Goal: Navigation & Orientation: Find specific page/section

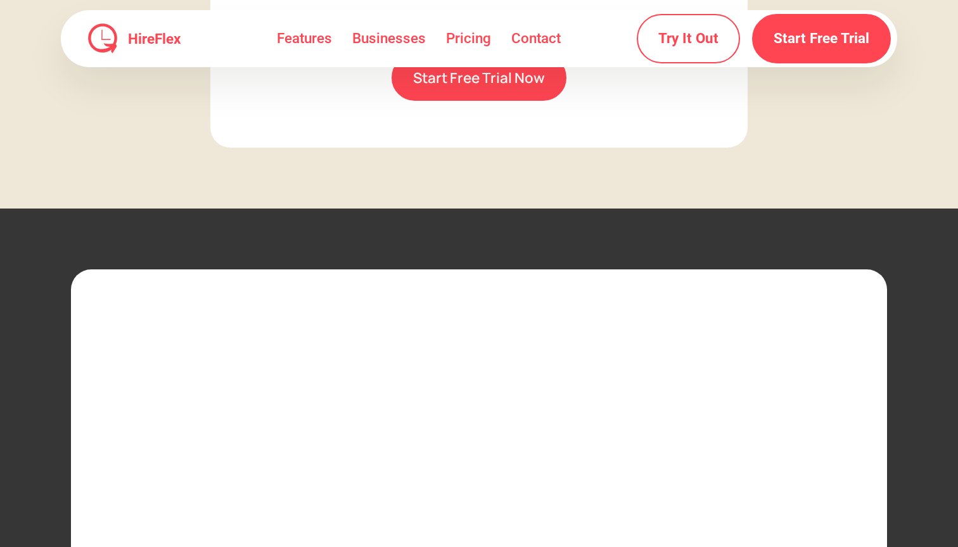
scroll to position [3664, 0]
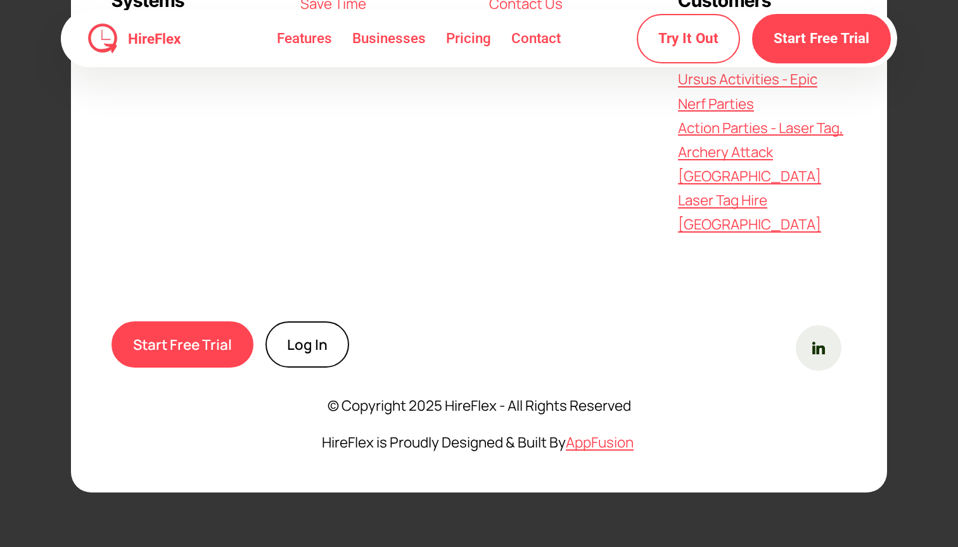
click at [319, 330] on link "Log In" at bounding box center [307, 344] width 84 height 46
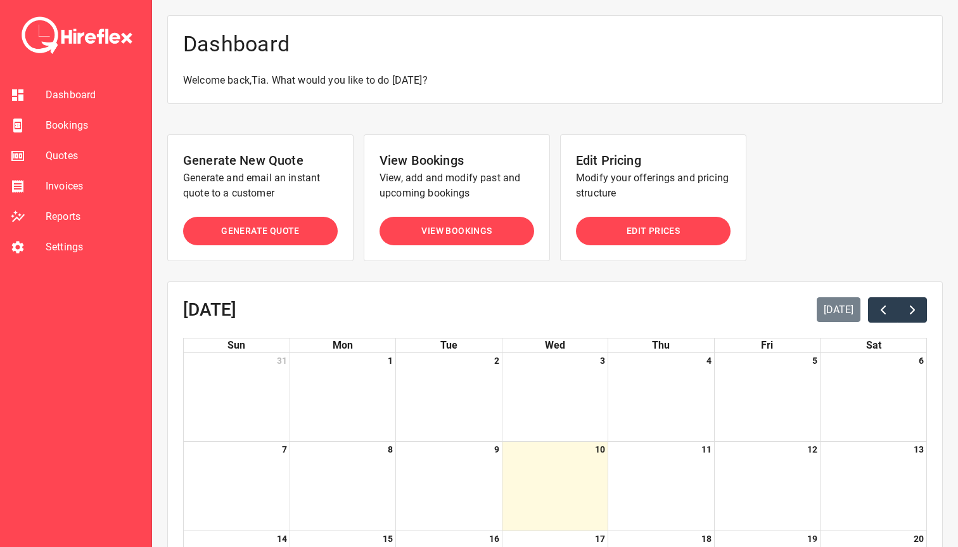
click at [77, 118] on span "Bookings" at bounding box center [94, 125] width 96 height 15
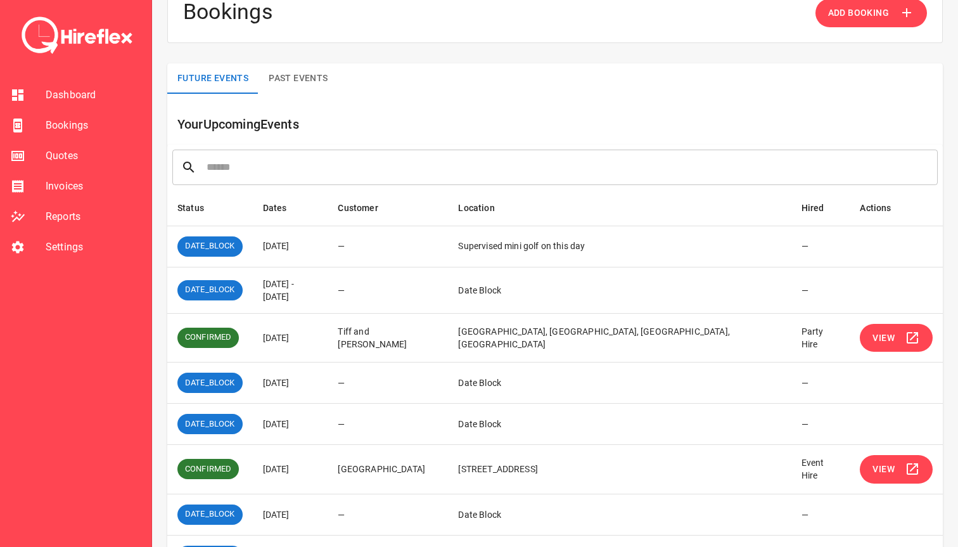
scroll to position [33, 0]
